Goal: Transaction & Acquisition: Purchase product/service

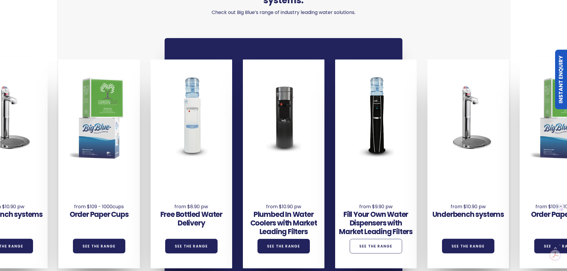
click at [392, 239] on link "See the Range" at bounding box center [376, 246] width 52 height 15
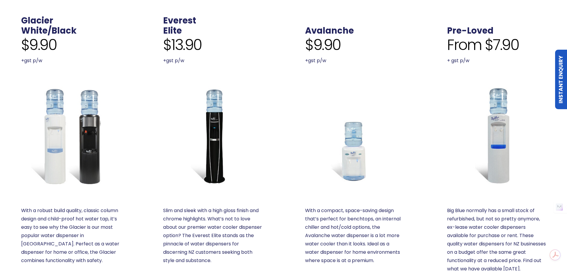
scroll to position [268, 0]
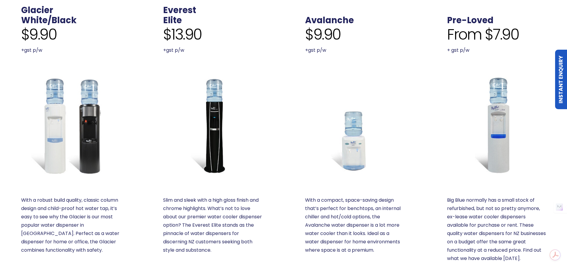
click at [67, 121] on img at bounding box center [70, 125] width 99 height 99
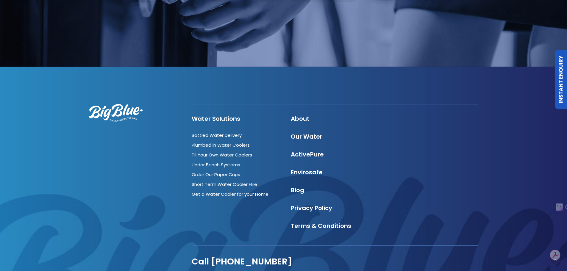
scroll to position [820, 0]
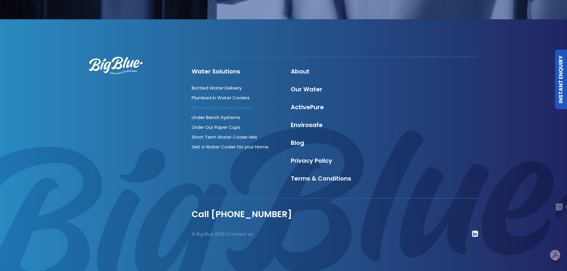
click at [214, 108] on link "Fill Your Own Water Coolers" at bounding box center [222, 107] width 60 height 6
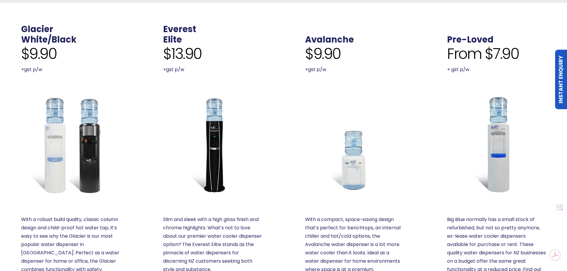
scroll to position [238, 0]
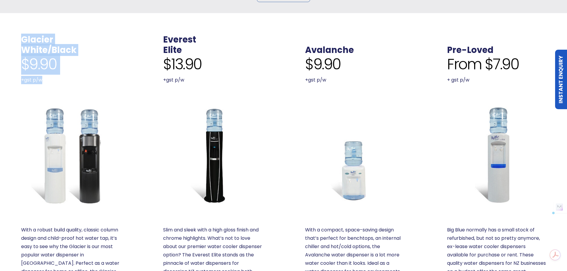
drag, startPoint x: 17, startPoint y: 30, endPoint x: 54, endPoint y: 72, distance: 56.0
click at [54, 72] on div "Glacier White/Black $9.90 +gst p/w" at bounding box center [64, 60] width 109 height 50
copy div "Glacier White/Black $9.90 +gst p/w"
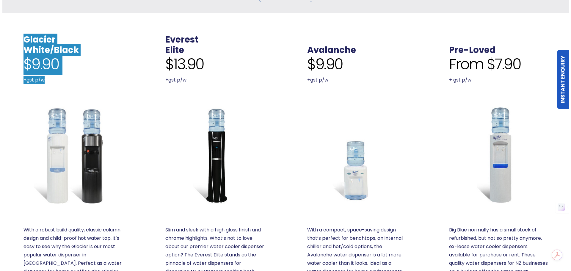
scroll to position [268, 0]
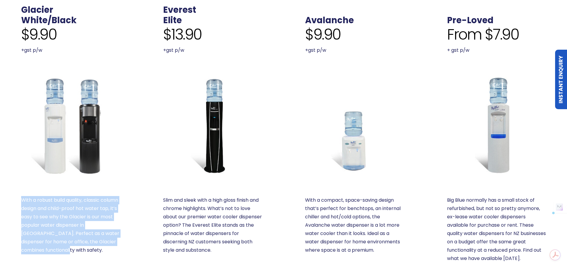
drag, startPoint x: 21, startPoint y: 190, endPoint x: 48, endPoint y: 241, distance: 57.5
click at [48, 241] on p "With a robust build quality, classic column design and child-proof hot water ta…" at bounding box center [70, 225] width 99 height 58
copy p "With a robust build quality, classic column design and child-proof hot water ta…"
click at [72, 254] on div "Glacier White/Black $9.90 +gst p/w With a robust build quality, classic column …" at bounding box center [70, 149] width 99 height 289
